Goal: Information Seeking & Learning: Learn about a topic

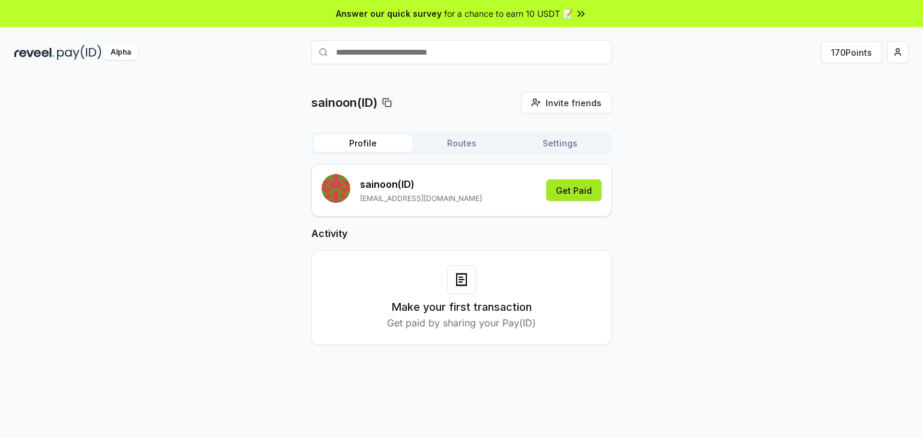
click at [566, 190] on button "Get Paid" at bounding box center [573, 191] width 55 height 22
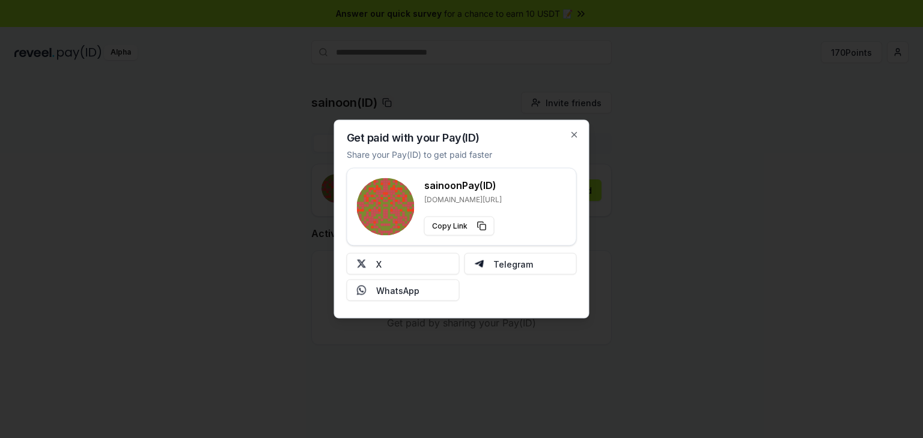
click at [568, 135] on div "Get paid with your Pay(ID) Share your Pay(ID) to get paid faster sainoon Pay(ID…" at bounding box center [461, 219] width 255 height 199
click at [573, 135] on icon "button" at bounding box center [574, 135] width 5 height 5
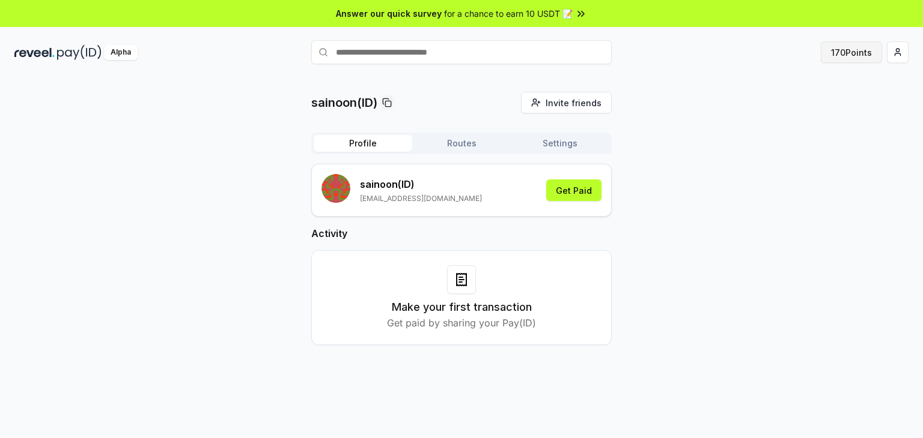
click at [852, 48] on button "170 Points" at bounding box center [851, 52] width 61 height 22
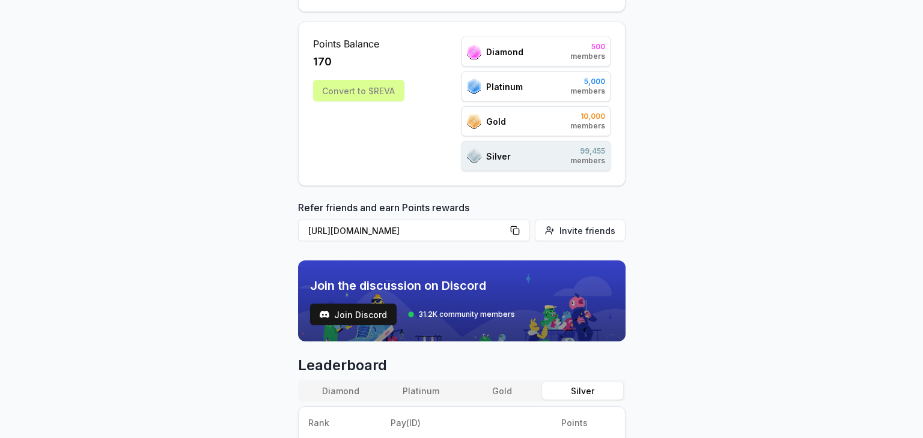
scroll to position [360, 0]
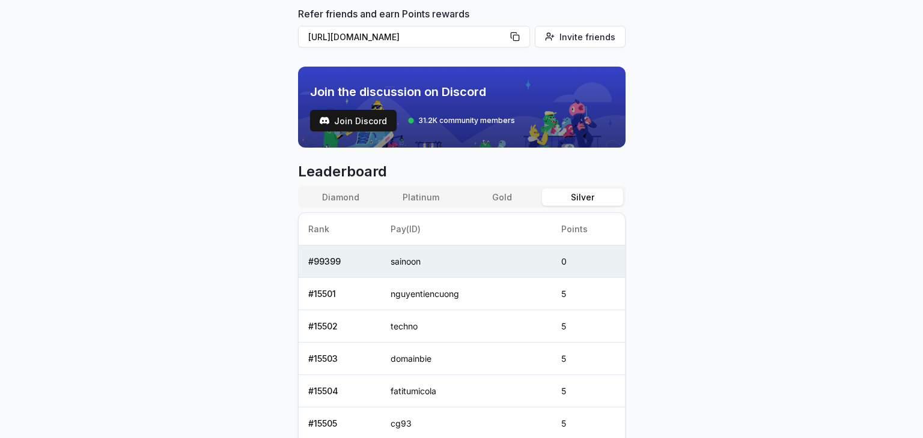
click at [417, 196] on button "Platinum" at bounding box center [421, 197] width 80 height 17
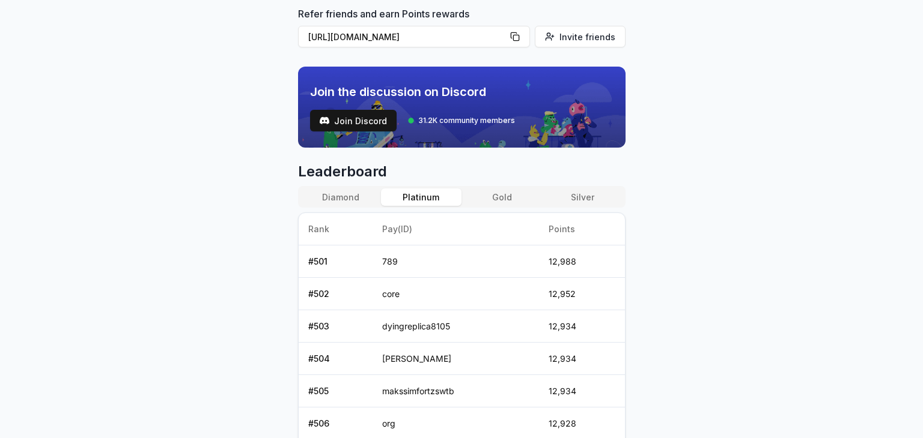
click at [332, 201] on button "Diamond" at bounding box center [340, 197] width 80 height 17
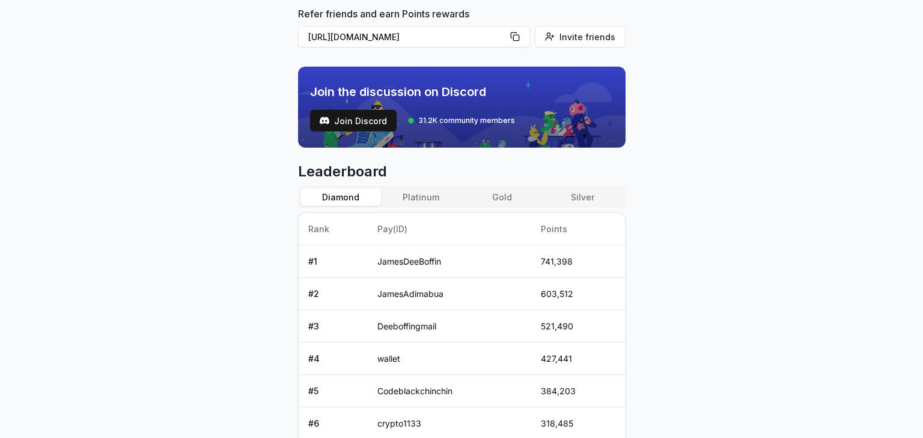
click at [398, 198] on button "Platinum" at bounding box center [421, 197] width 80 height 17
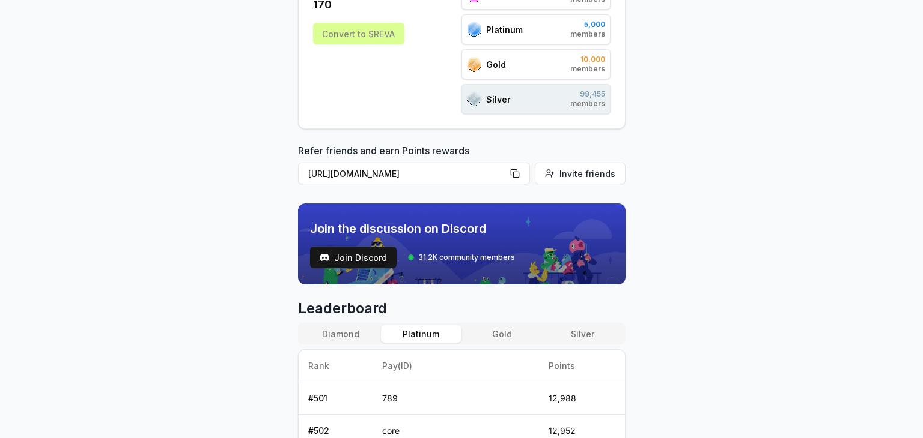
scroll to position [203, 0]
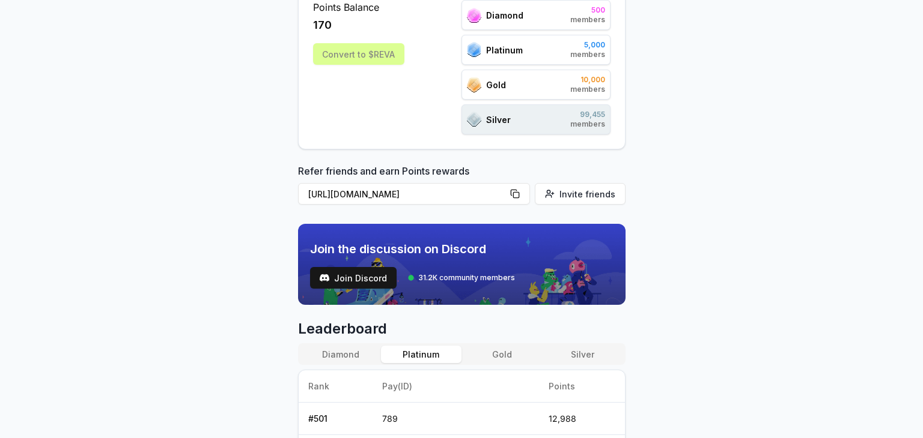
click at [575, 359] on button "Silver" at bounding box center [582, 354] width 80 height 17
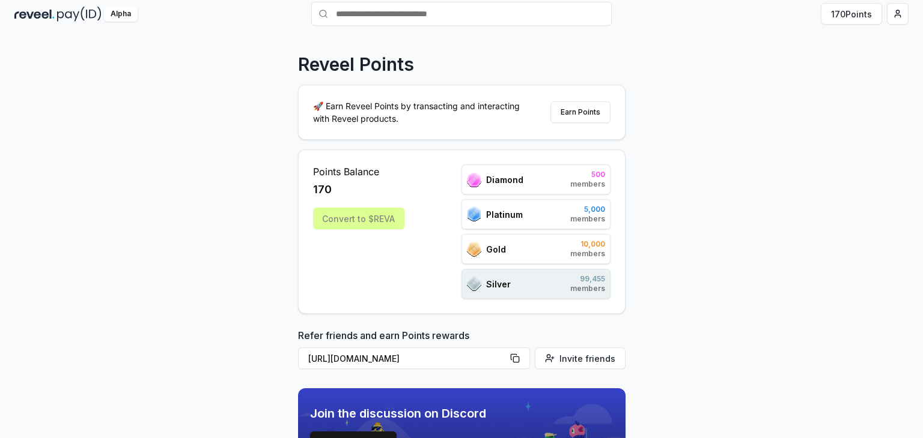
scroll to position [0, 0]
